Goal: Information Seeking & Learning: Learn about a topic

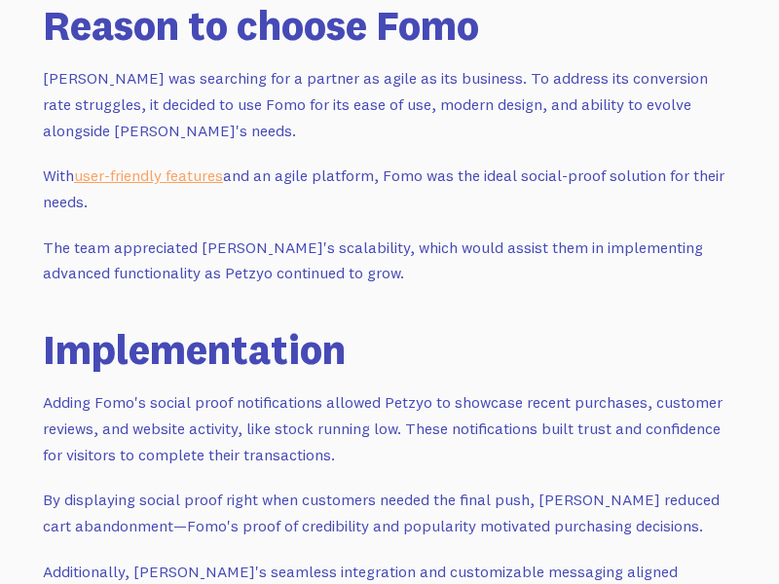
scroll to position [2196, 0]
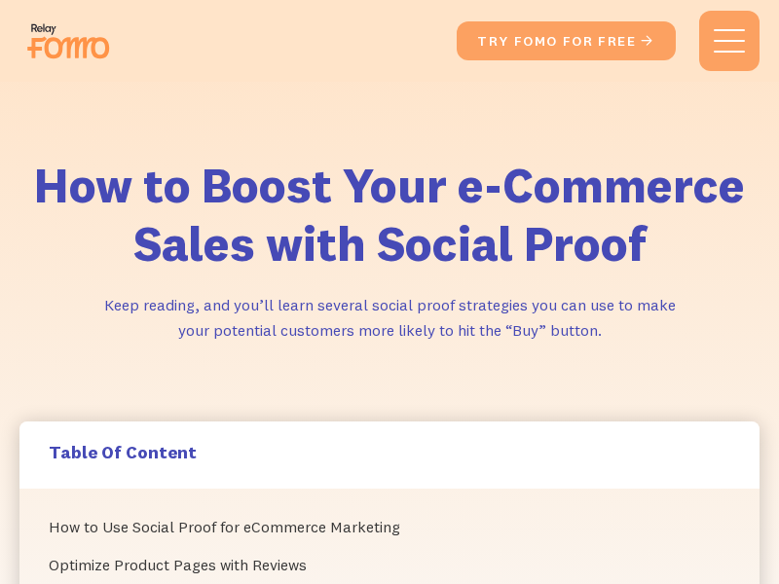
scroll to position [9205, 0]
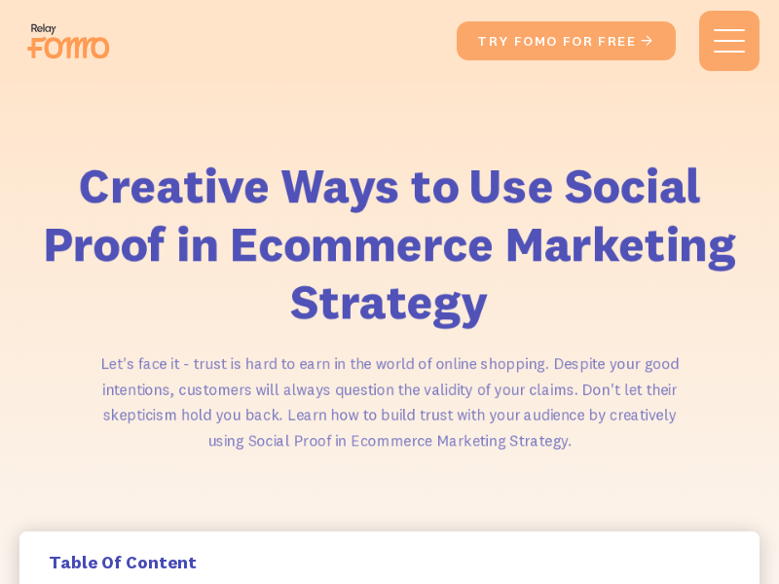
scroll to position [3872, 0]
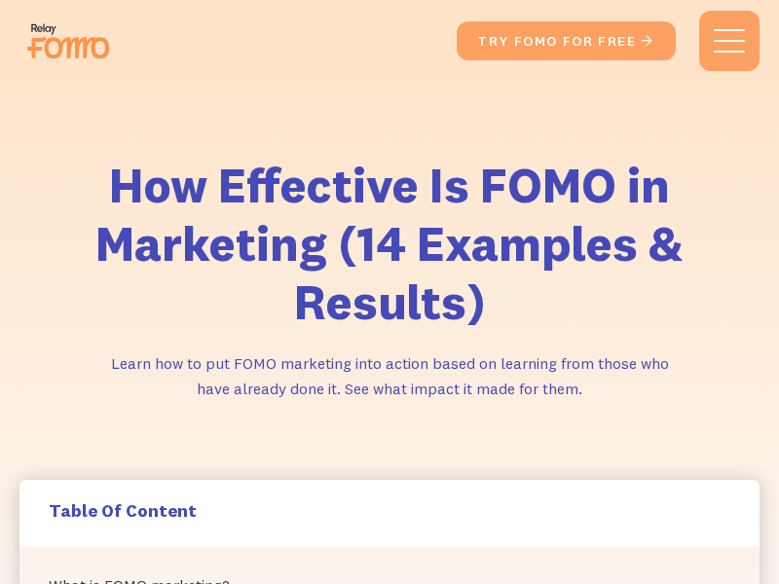
scroll to position [6251, 0]
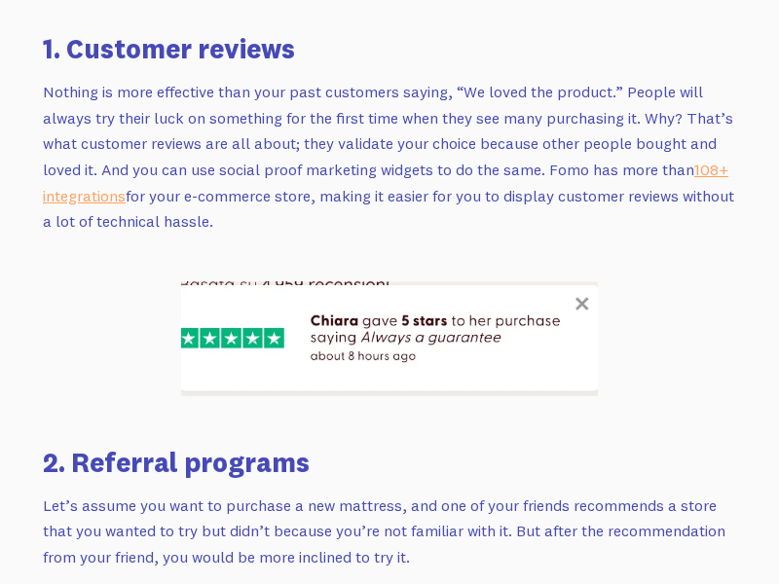
scroll to position [3409, 0]
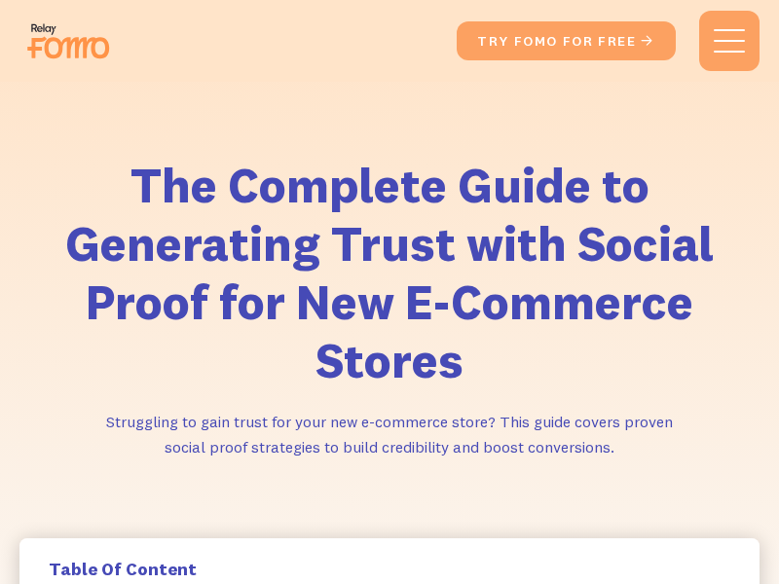
scroll to position [8560, 0]
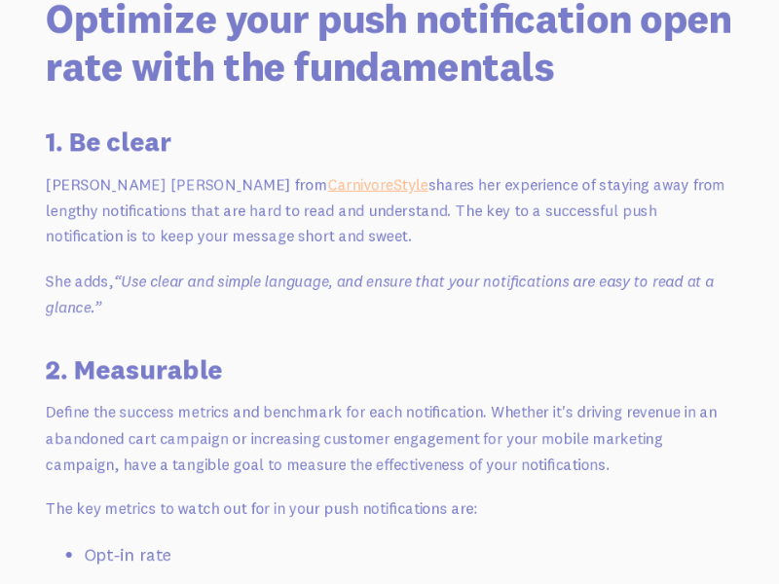
scroll to position [4829, 0]
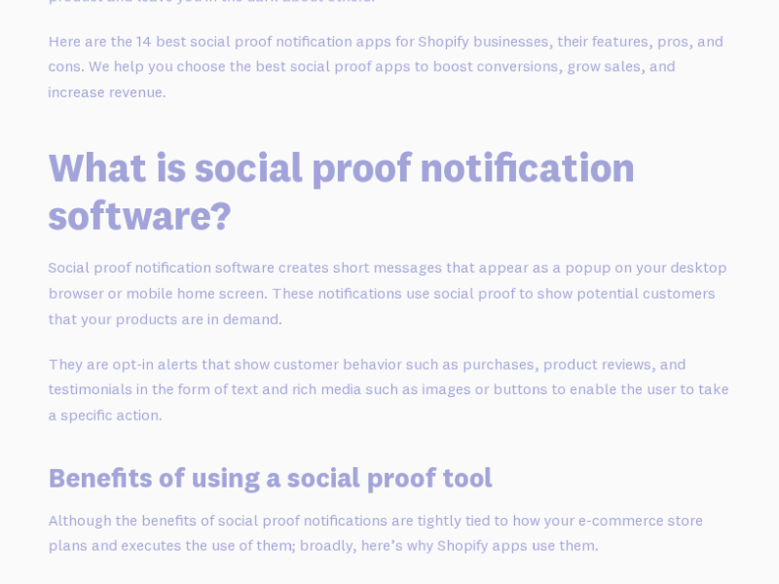
scroll to position [1650, 0]
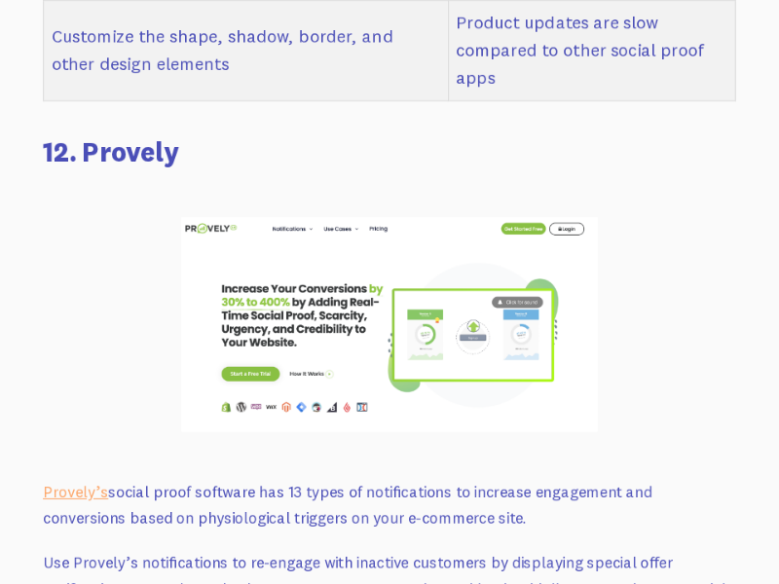
scroll to position [16553, 0]
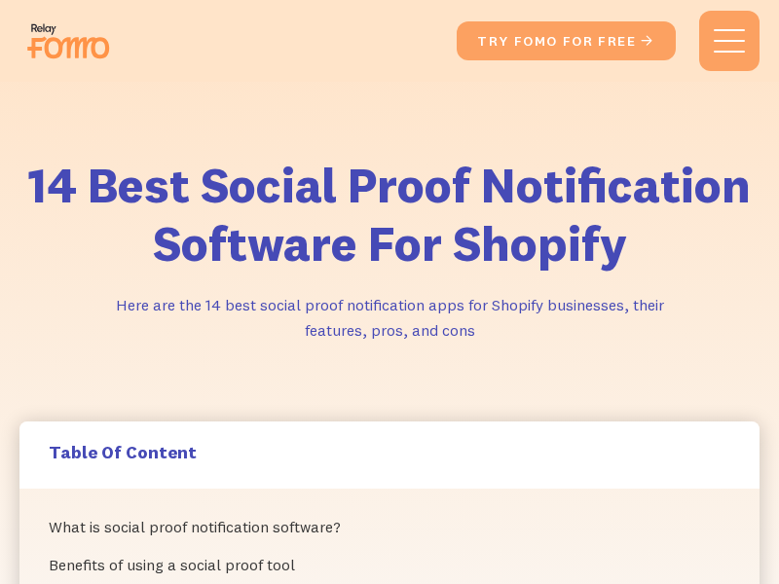
scroll to position [18687, 0]
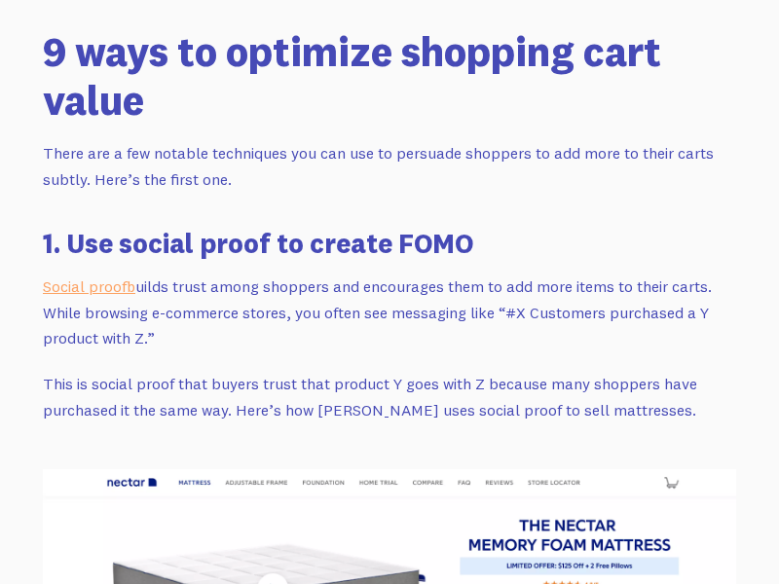
scroll to position [2927, 0]
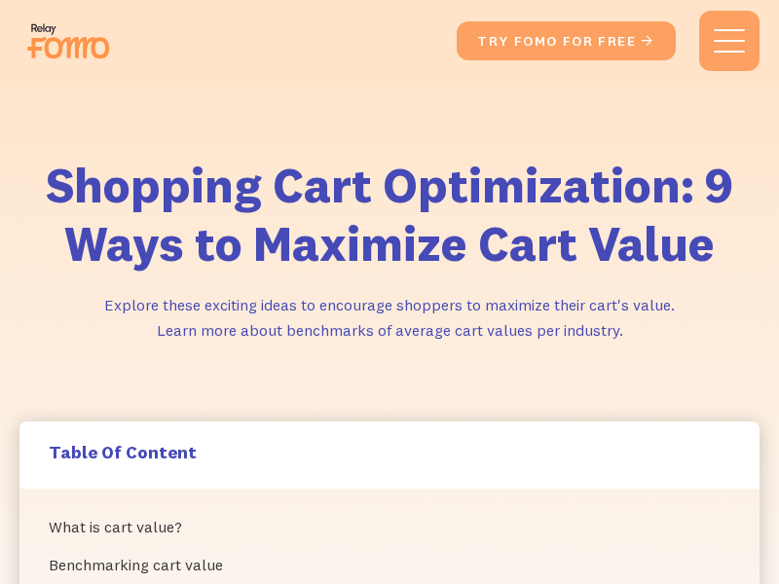
scroll to position [3125, 0]
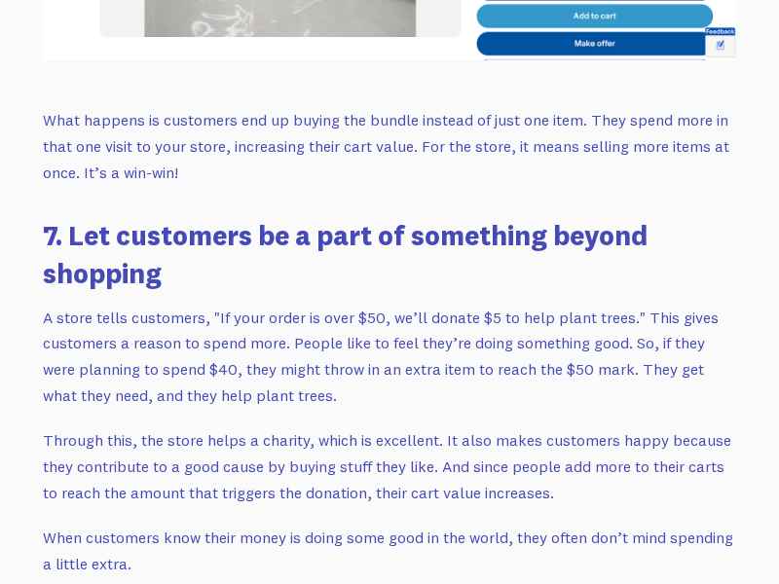
scroll to position [10576, 0]
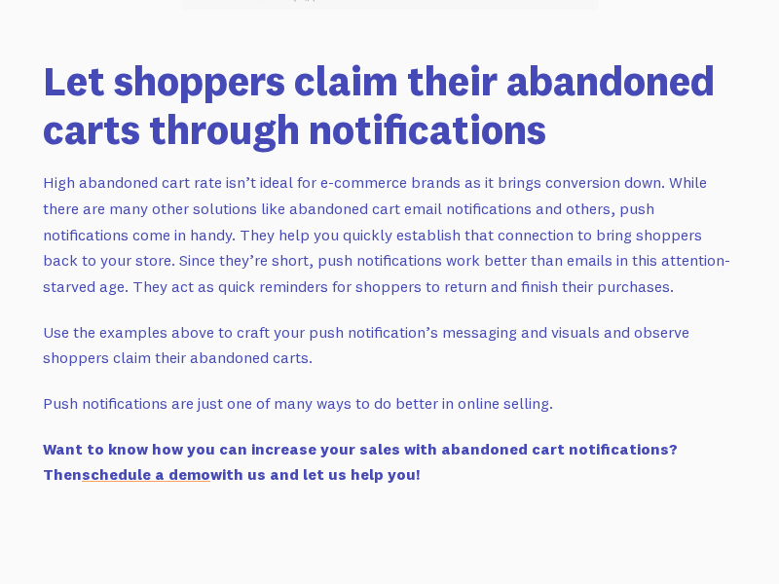
scroll to position [18806, 0]
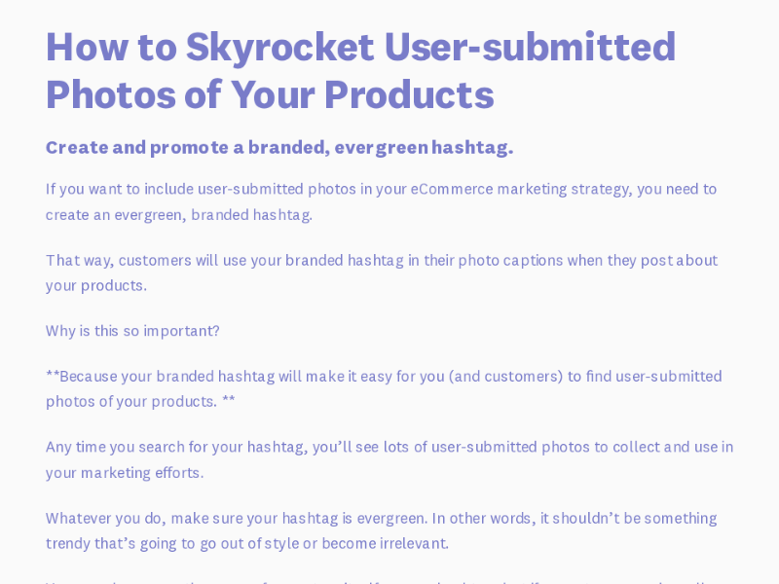
scroll to position [4041, 0]
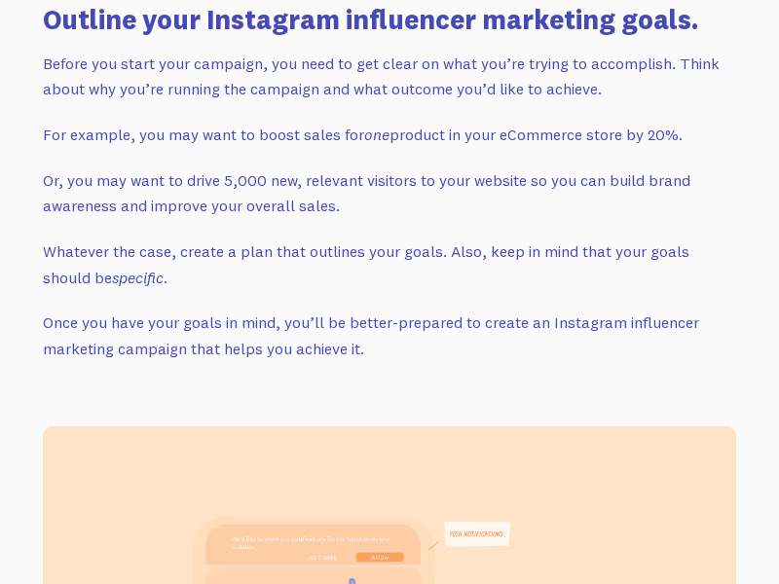
scroll to position [3822, 0]
